Goal: Transaction & Acquisition: Book appointment/travel/reservation

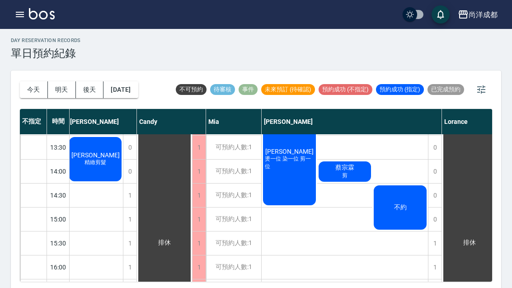
scroll to position [168, 2]
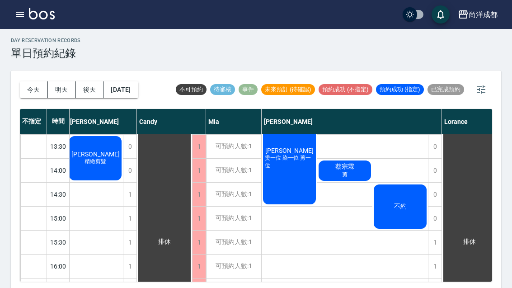
click at [125, 83] on button "[DATE]" at bounding box center [121, 89] width 34 height 17
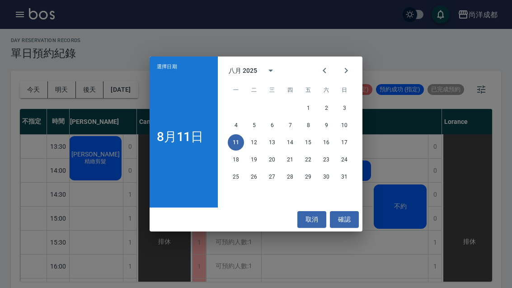
click at [343, 151] on button "17" at bounding box center [344, 142] width 16 height 16
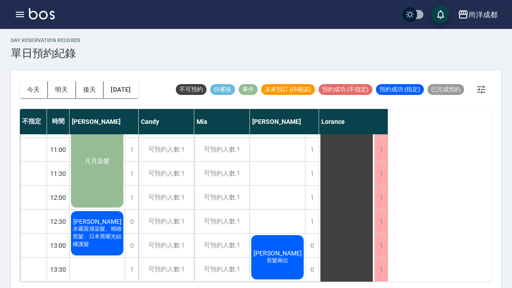
scroll to position [55, 0]
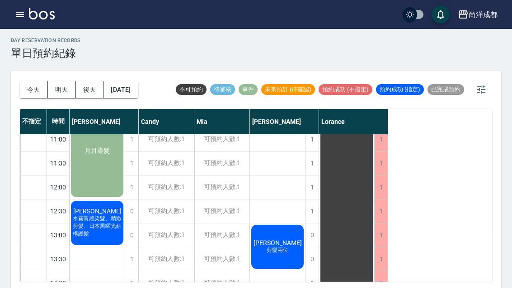
click at [307, 184] on div "1" at bounding box center [312, 187] width 14 height 24
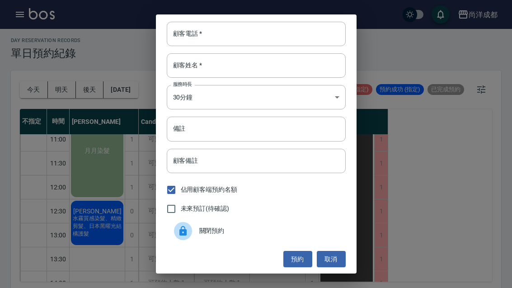
click at [189, 46] on div "顧客電話   * 顧客電話   *" at bounding box center [256, 34] width 179 height 24
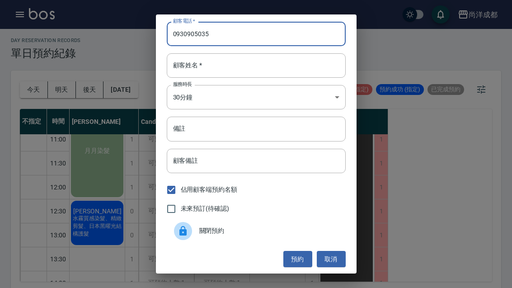
type input "0930905035"
click at [198, 78] on div "顧客姓名   * 顧客姓名   *" at bounding box center [256, 65] width 179 height 24
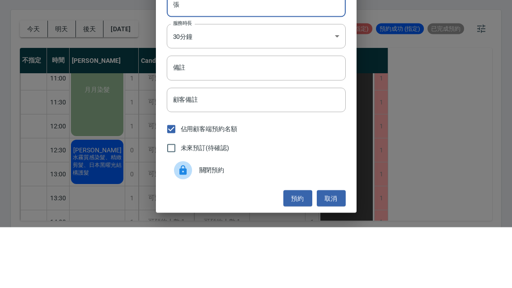
type input "張"
click at [296, 117] on input "備註" at bounding box center [256, 129] width 179 height 24
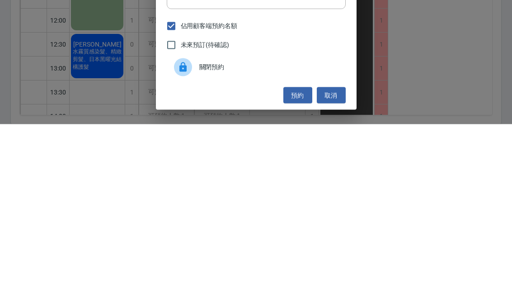
type input "染"
click at [301, 251] on button "預約" at bounding box center [298, 259] width 29 height 17
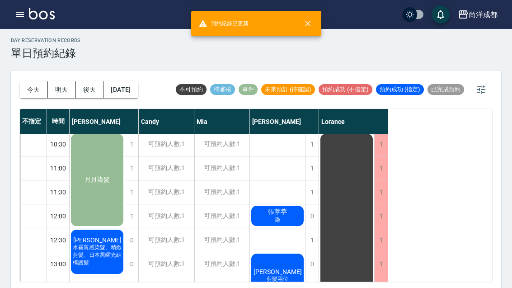
scroll to position [25, 0]
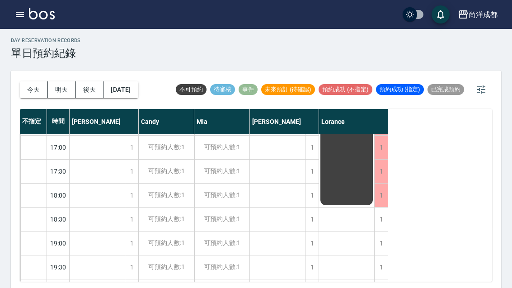
click at [125, 86] on button "[DATE]" at bounding box center [121, 89] width 34 height 17
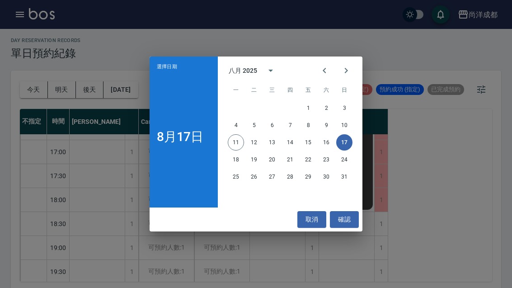
scroll to position [330, 0]
click at [344, 228] on button "確認" at bounding box center [344, 219] width 29 height 17
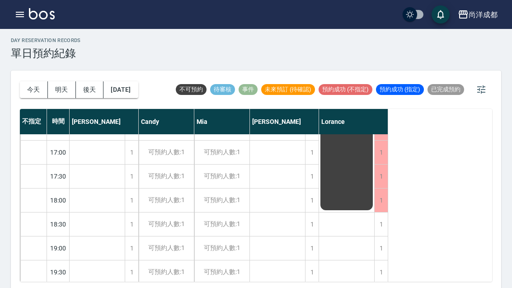
click at [33, 90] on button "今天" at bounding box center [34, 89] width 28 height 17
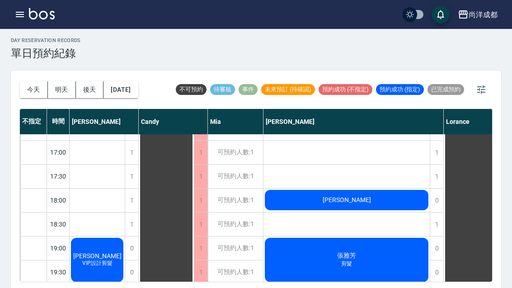
click at [62, 93] on button "明天" at bounding box center [62, 89] width 28 height 17
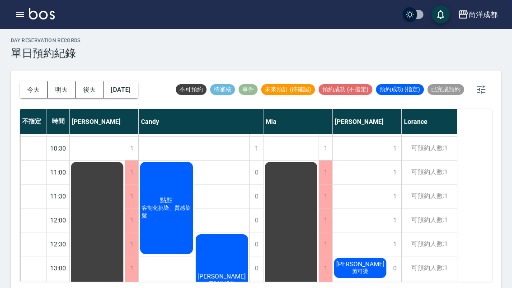
click at [35, 89] on button "今天" at bounding box center [34, 89] width 28 height 17
